Goal: Transaction & Acquisition: Purchase product/service

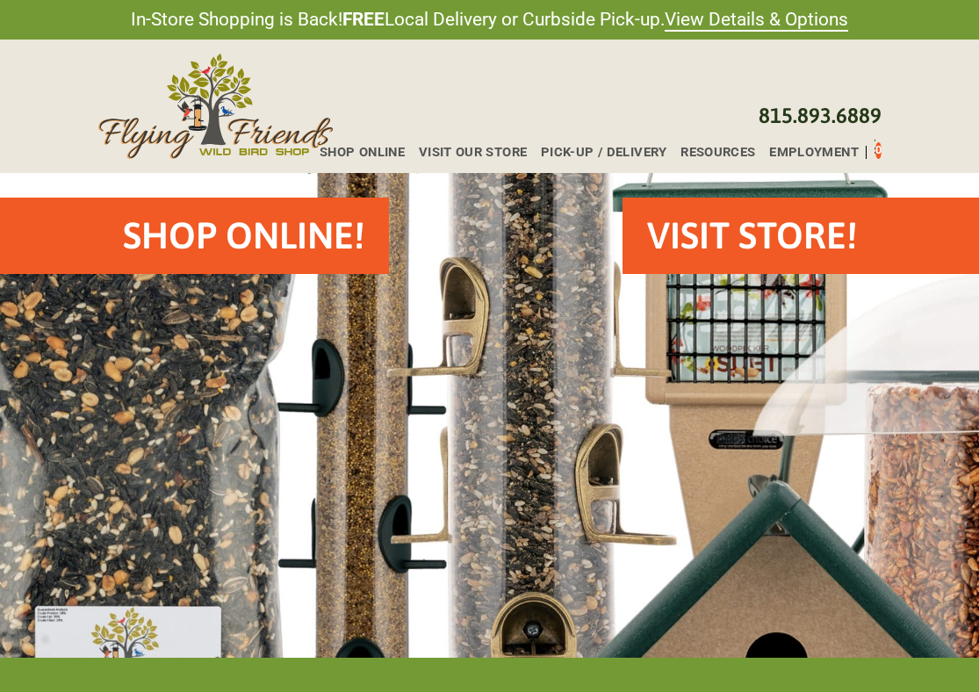
click at [304, 246] on h2 "Shop Online!" at bounding box center [244, 236] width 242 height 52
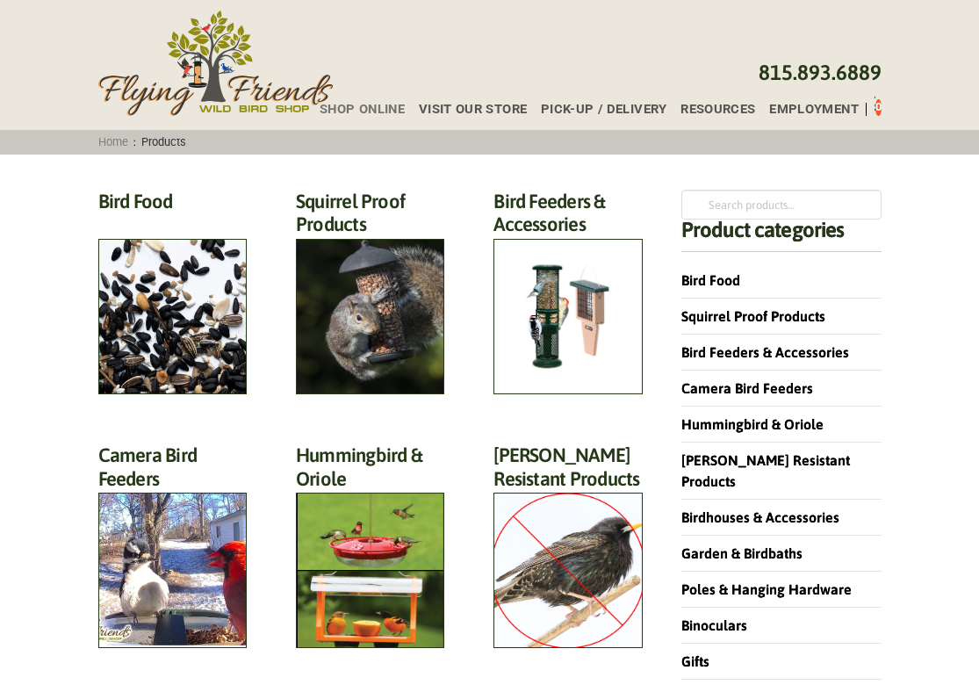
scroll to position [83, 0]
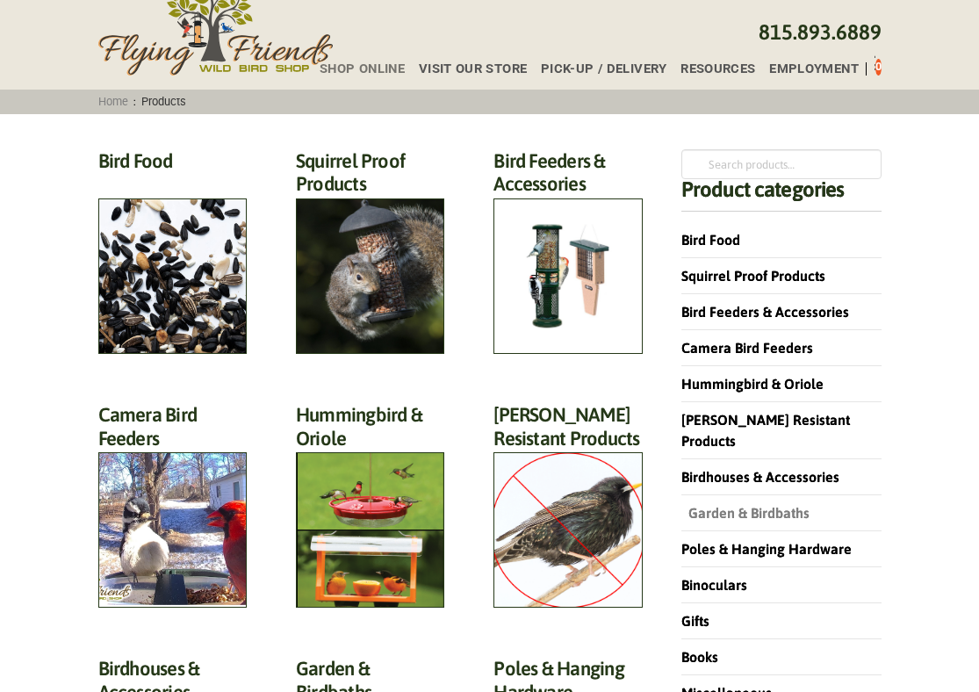
click at [752, 505] on link "Garden & Birdbaths" at bounding box center [746, 513] width 128 height 16
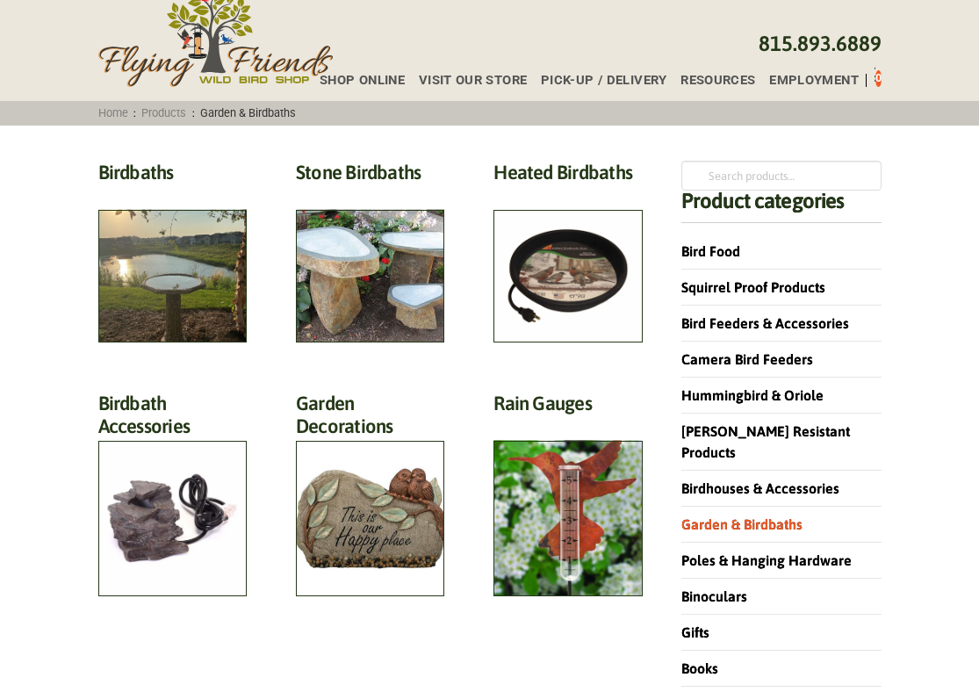
scroll to position [112, 0]
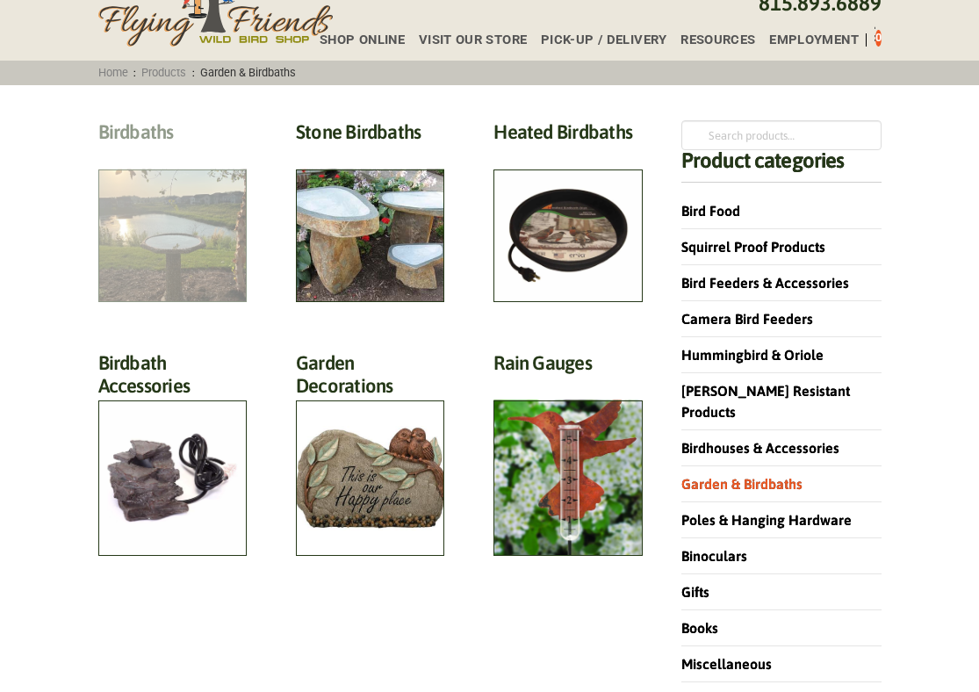
click at [168, 153] on h2 "Birdbaths (17)" at bounding box center [172, 136] width 148 height 32
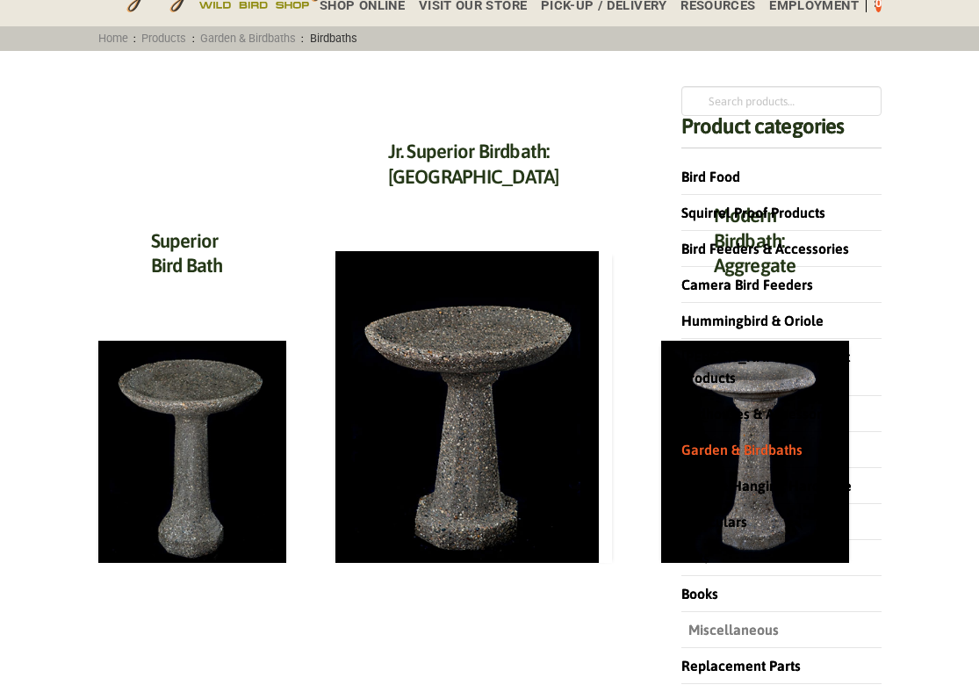
scroll to position [143, 0]
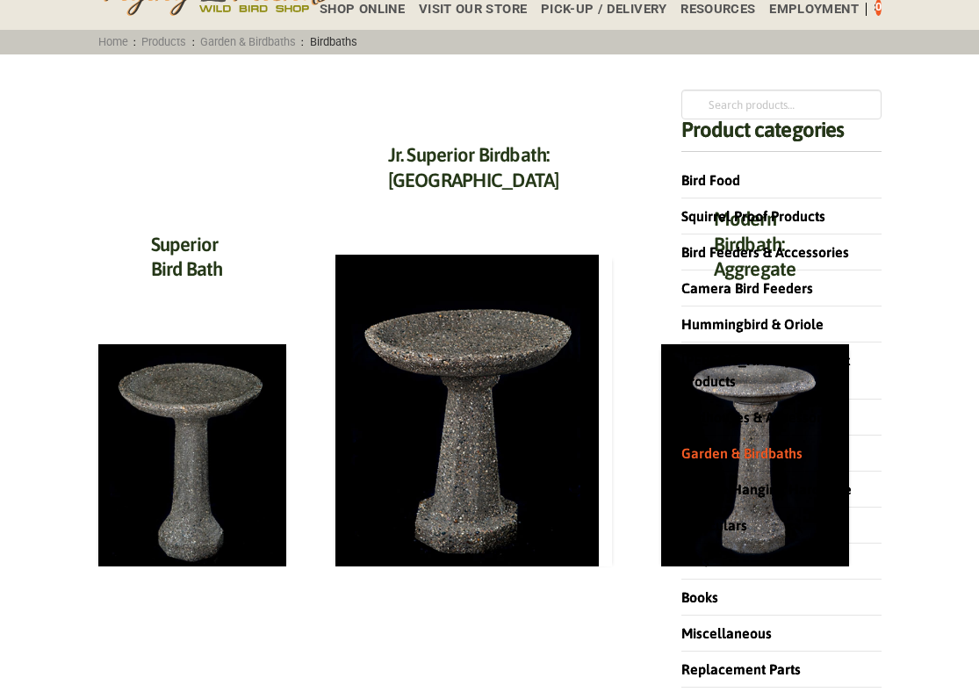
click at [886, 596] on div "Search for: Search Product categories Bird Food Squirrel Proof Products Bird Fe…" at bounding box center [781, 406] width 249 height 646
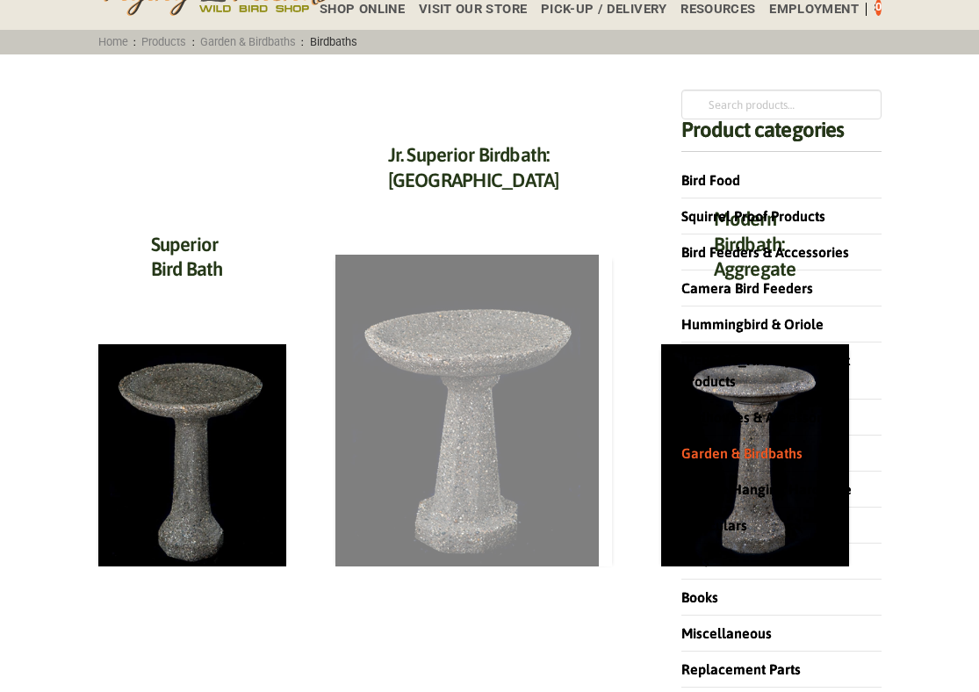
click at [420, 420] on img at bounding box center [468, 411] width 264 height 312
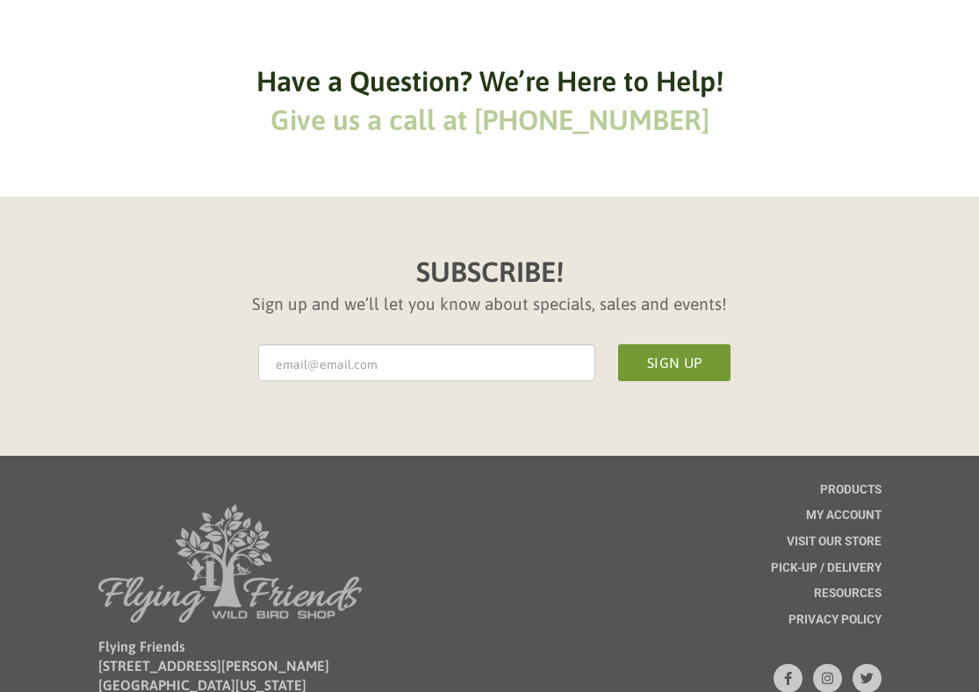
scroll to position [1645, 0]
